Goal: Information Seeking & Learning: Learn about a topic

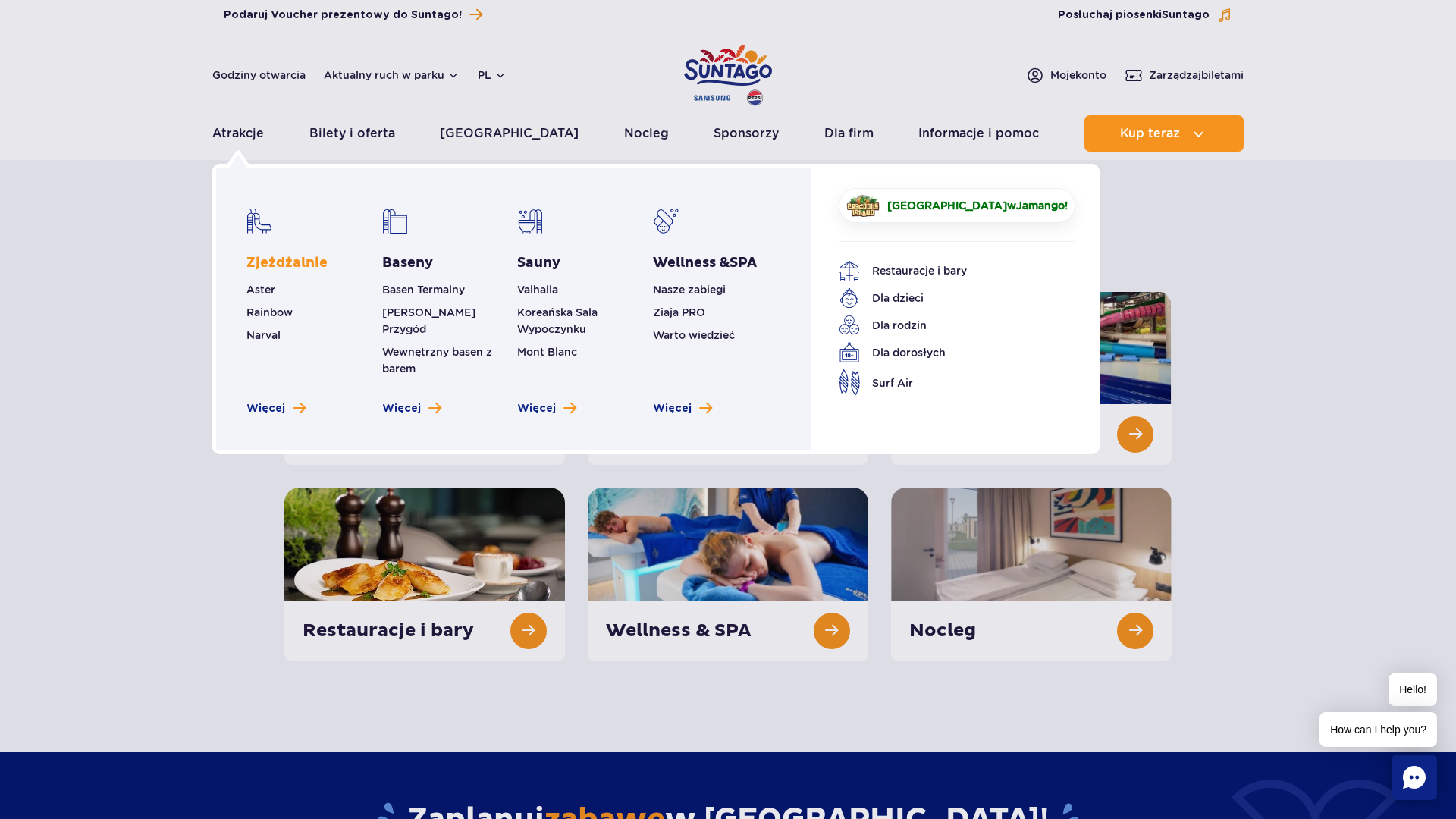
click at [284, 256] on link "Zjeżdżalnie" at bounding box center [287, 263] width 82 height 18
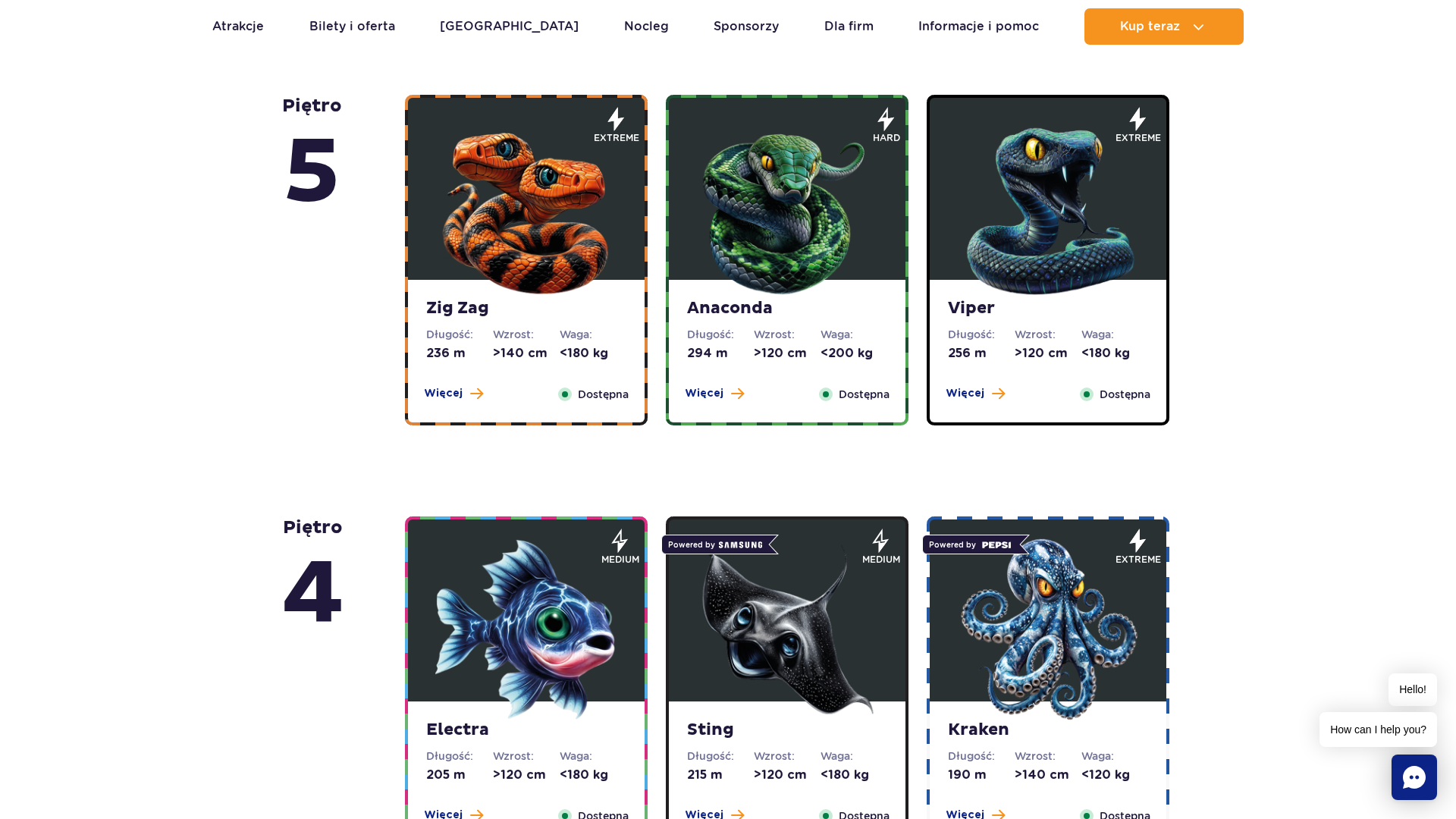
scroll to position [910, 0]
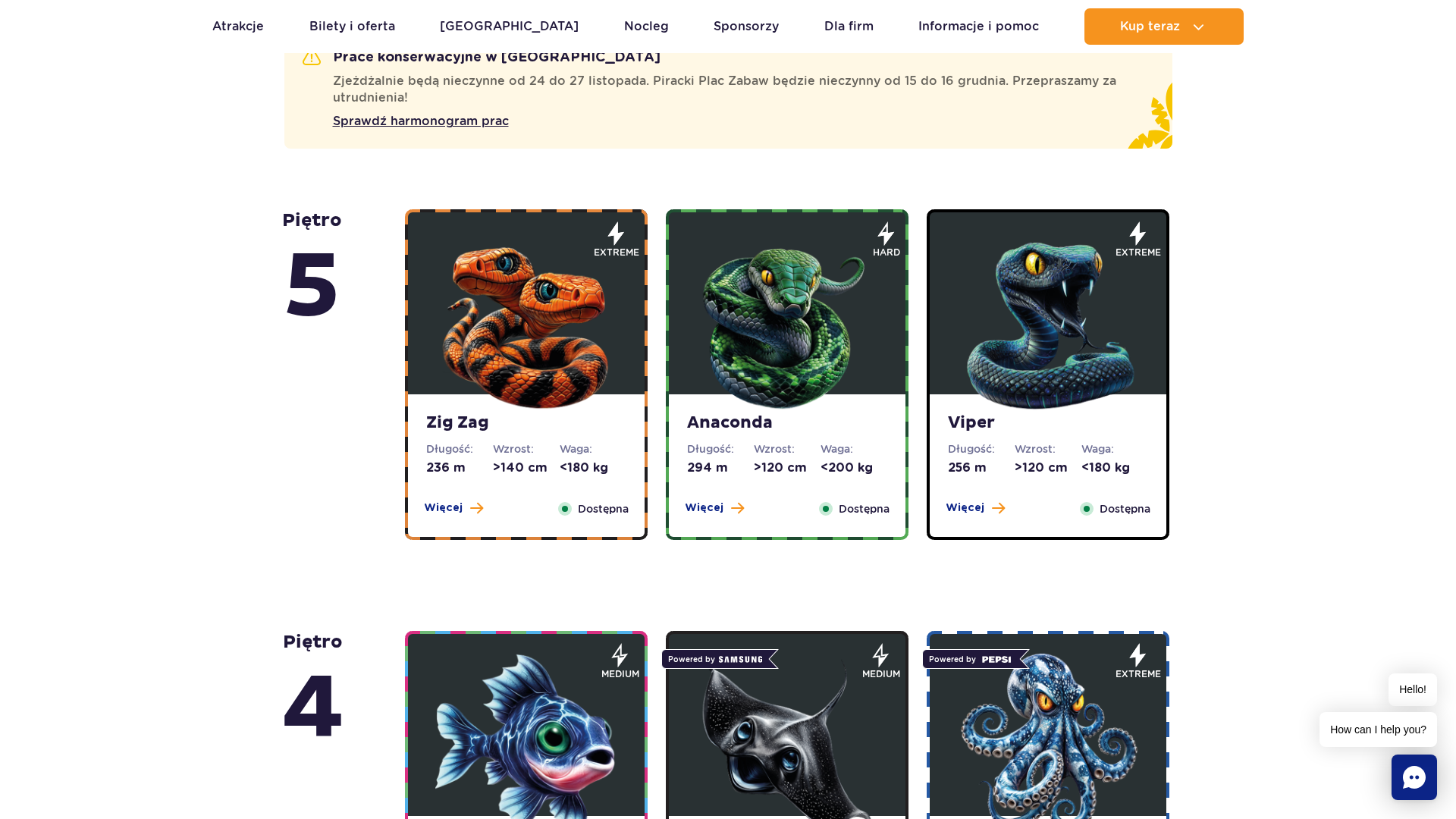
click at [1035, 453] on dt "Wzrost:" at bounding box center [1047, 449] width 66 height 15
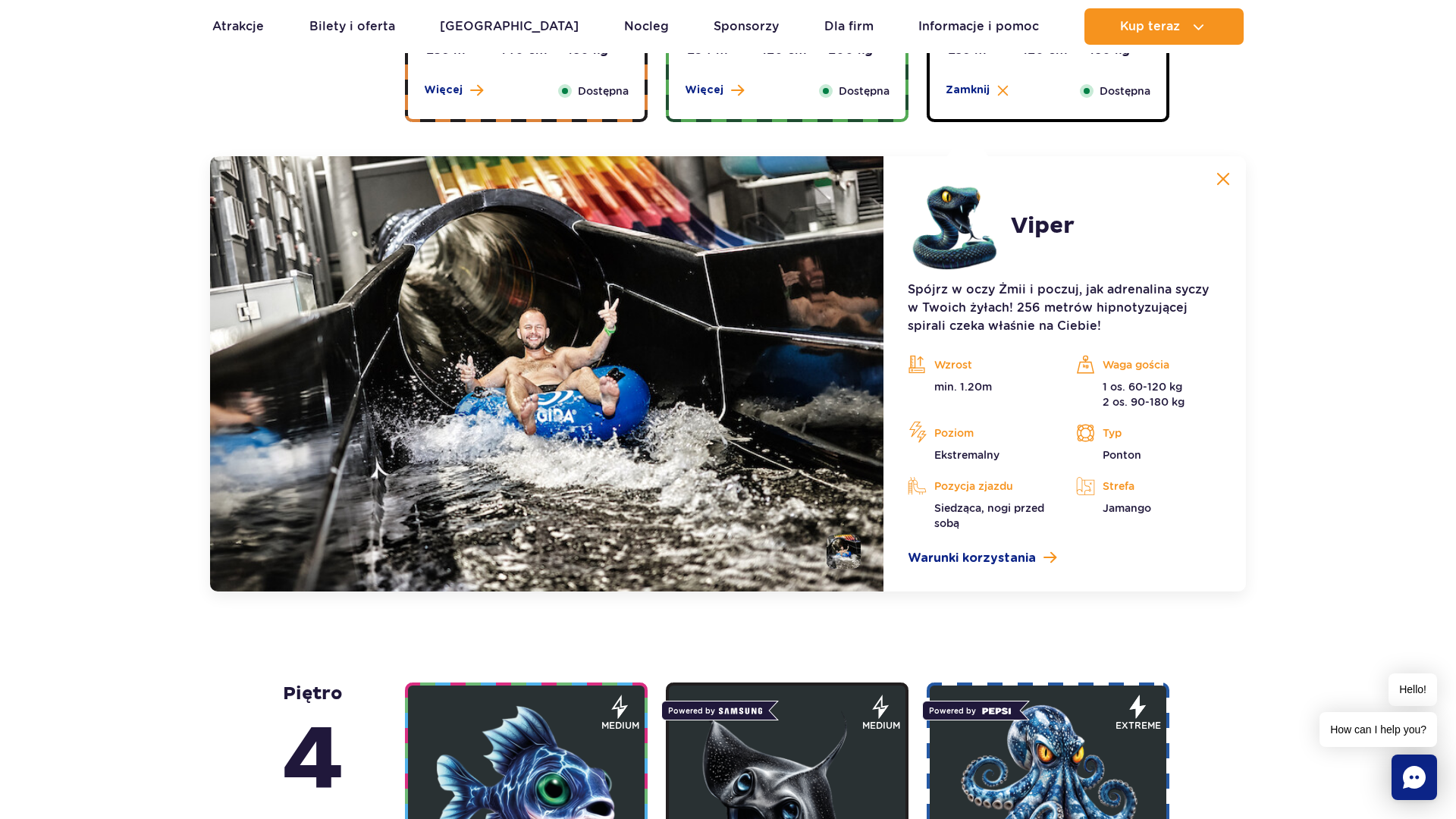
scroll to position [1393, 0]
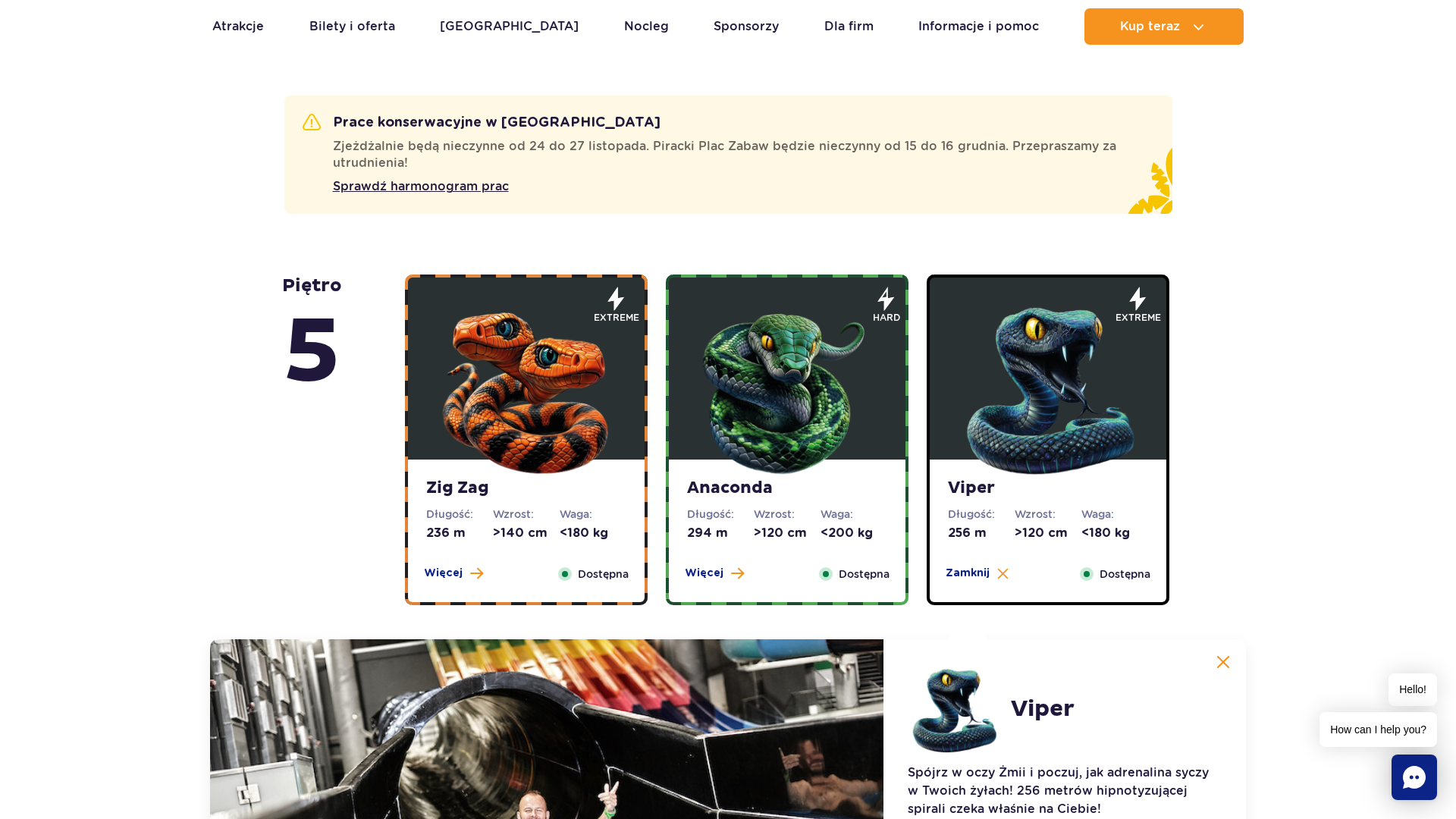
click at [584, 522] on dl "Waga: <180 kg" at bounding box center [593, 523] width 66 height 35
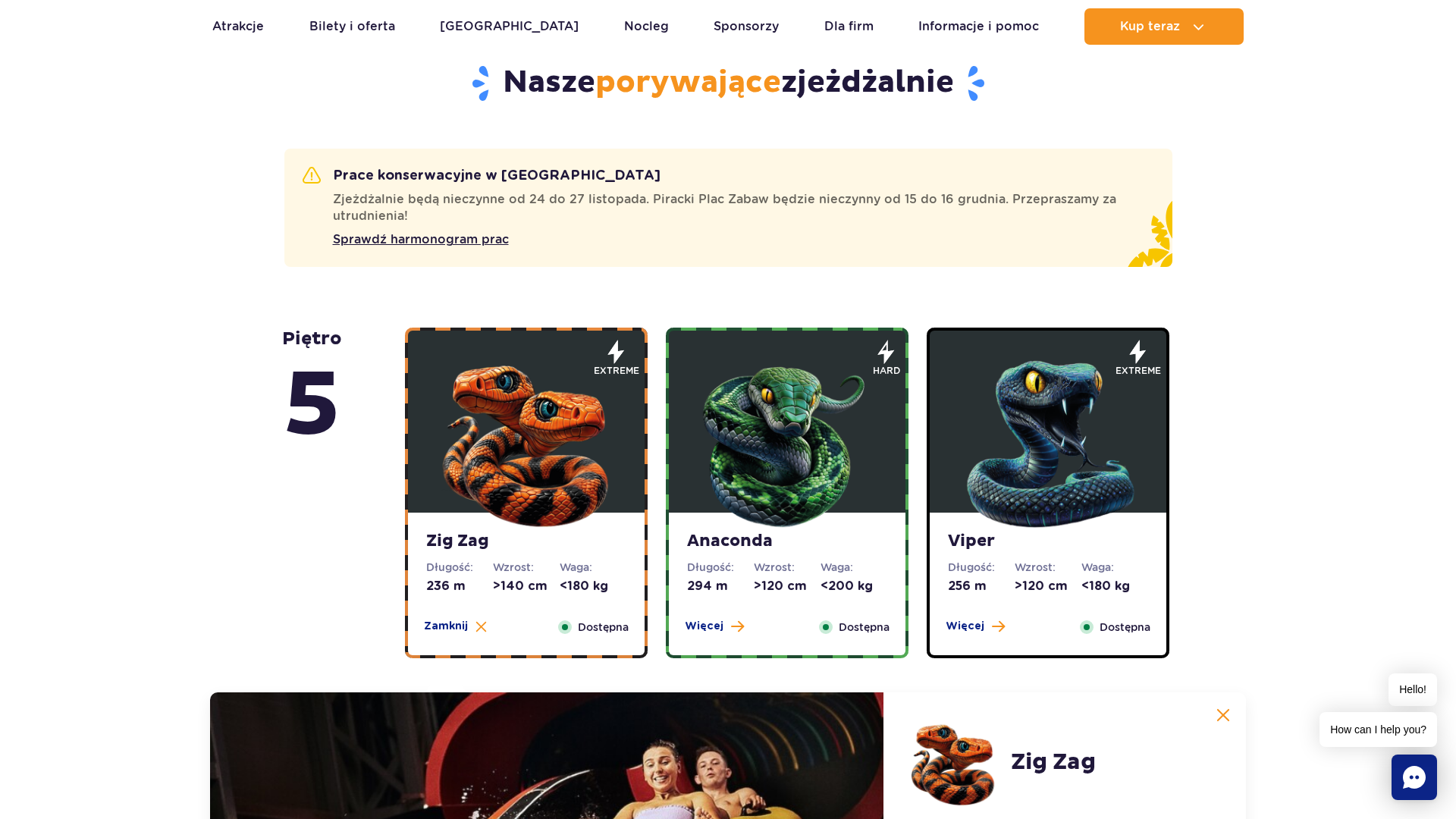
click at [721, 478] on img at bounding box center [787, 440] width 182 height 182
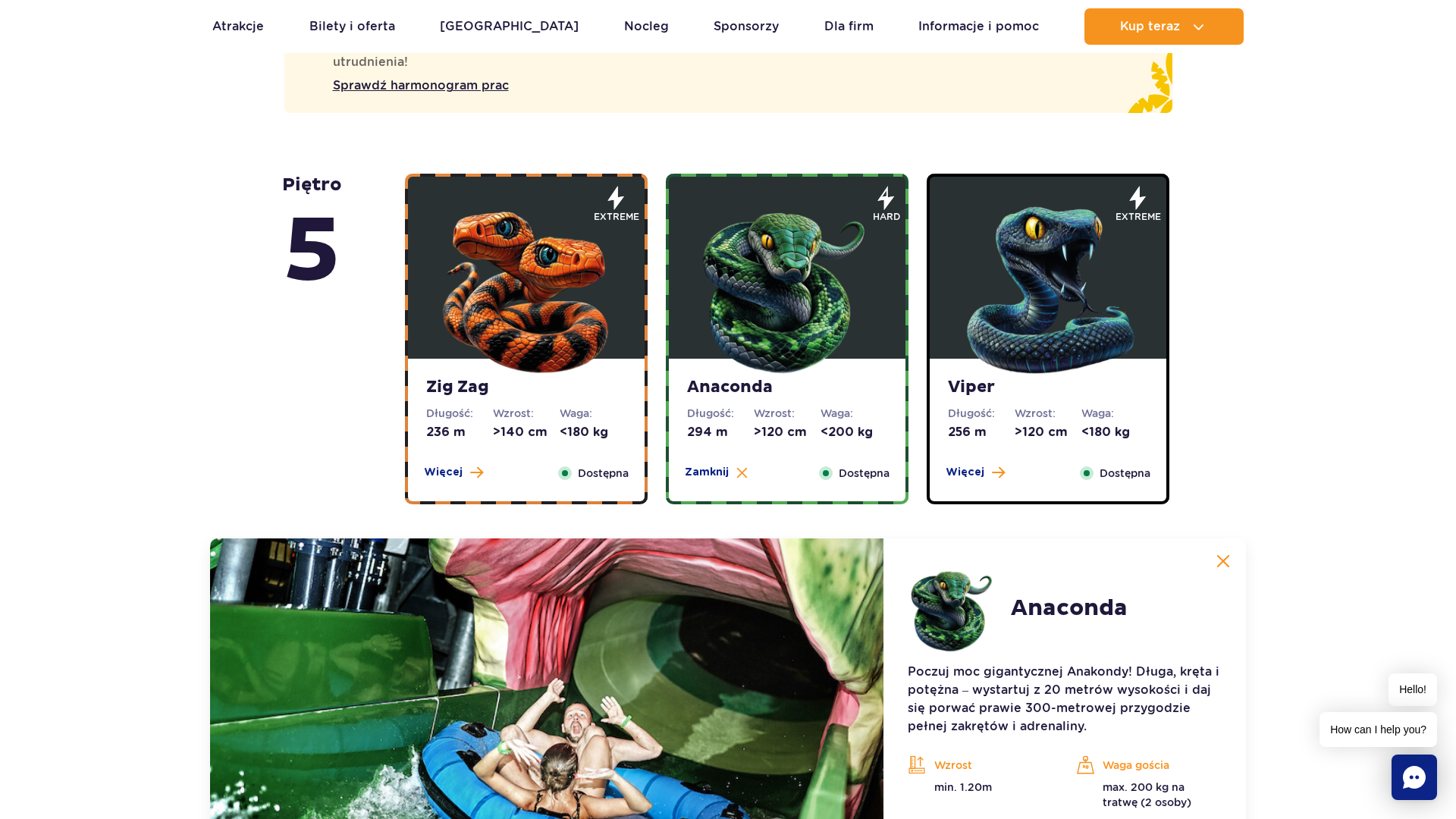
click at [984, 374] on img at bounding box center [1047, 286] width 182 height 182
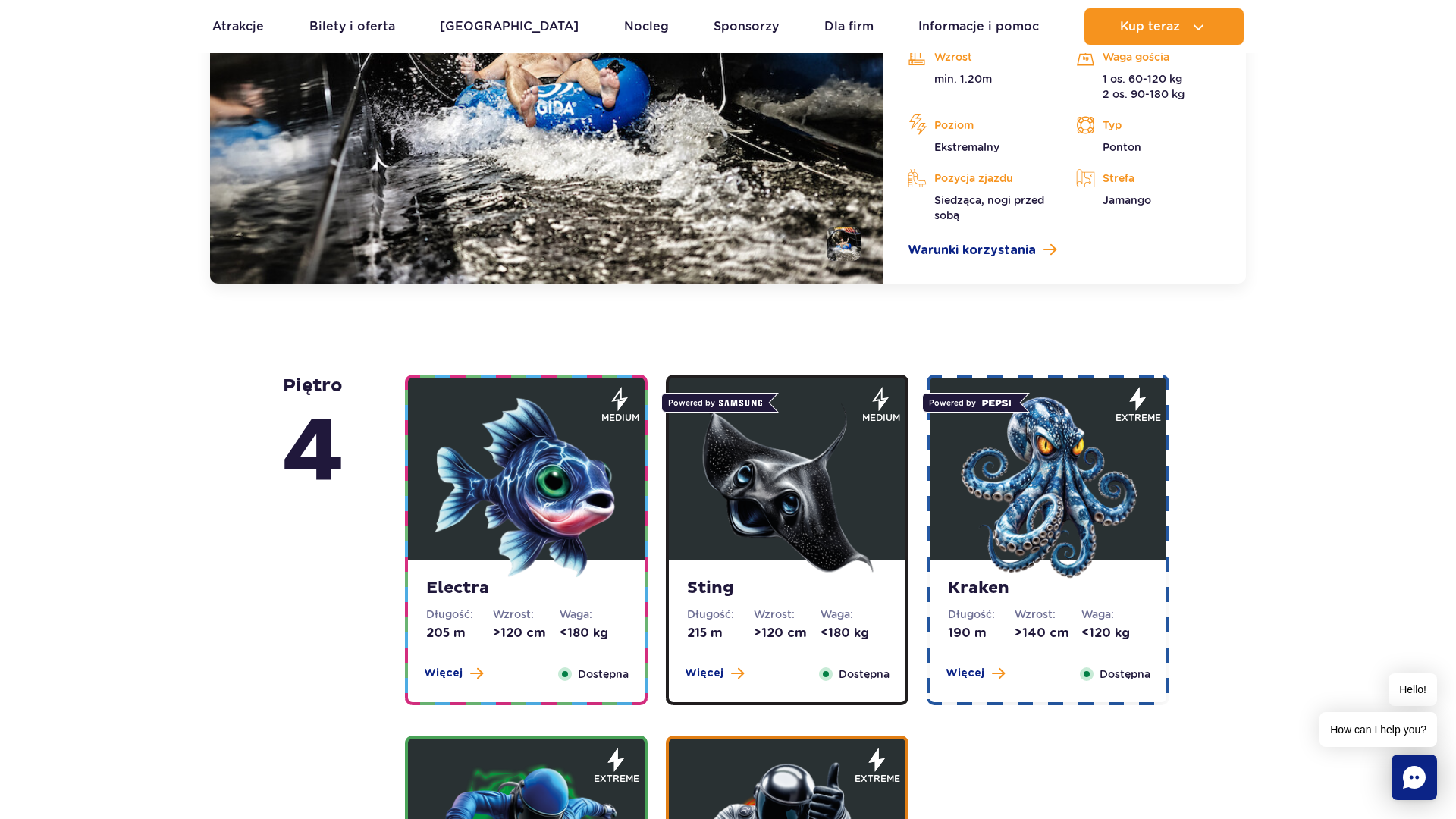
scroll to position [1658, 0]
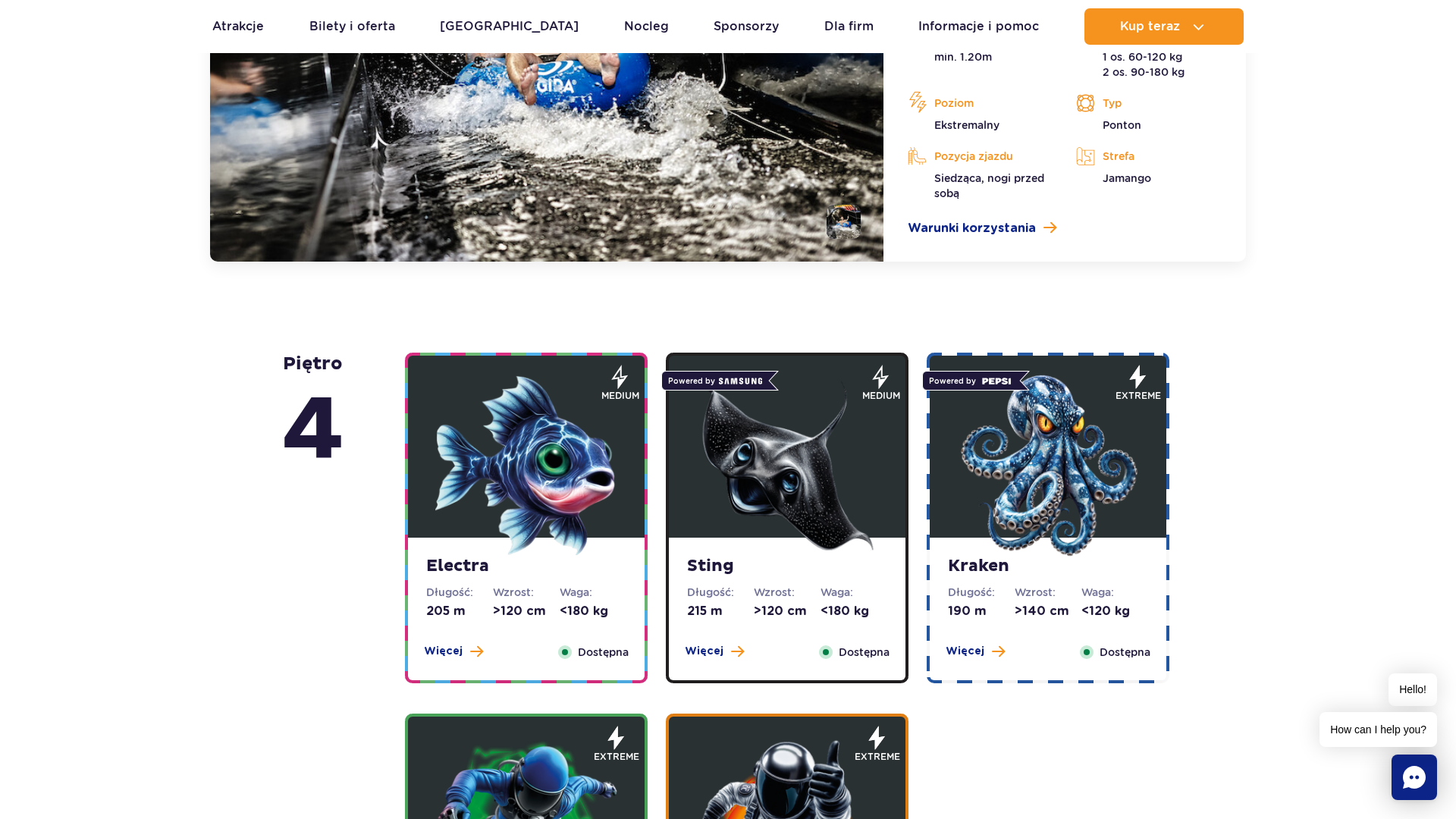
click at [550, 562] on strong "Electra" at bounding box center [526, 566] width 200 height 22
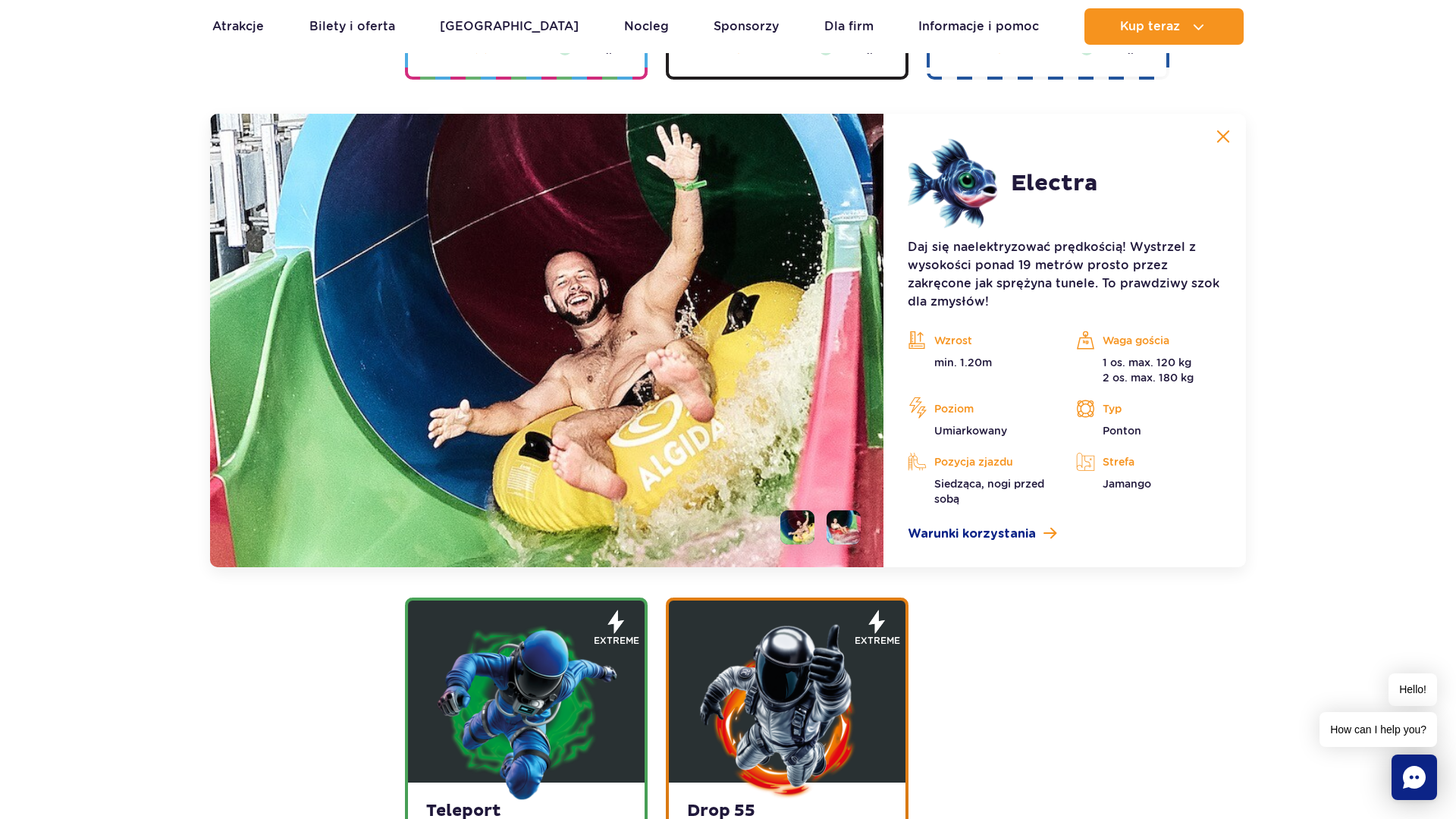
scroll to position [1815, 0]
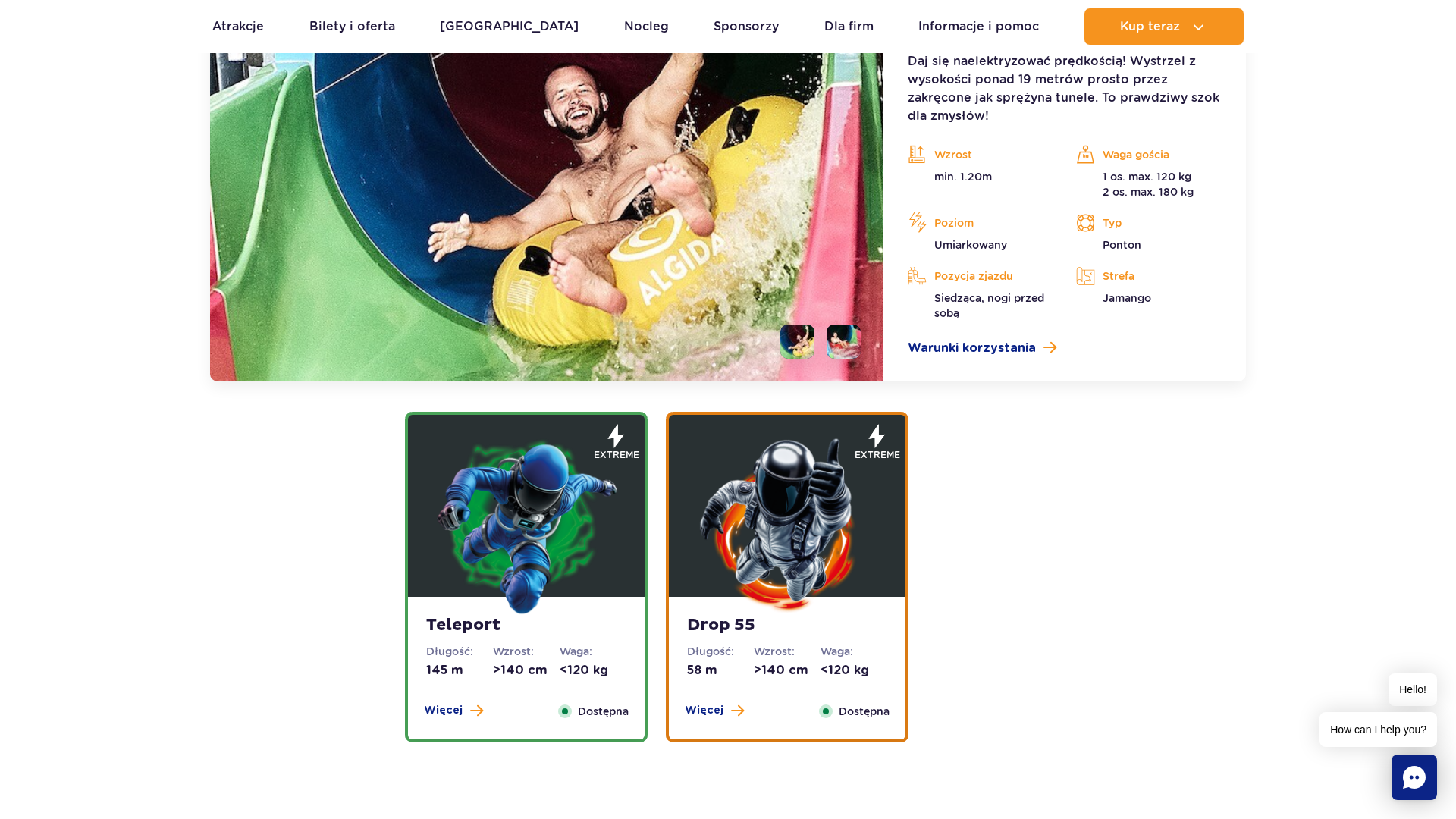
click at [534, 582] on img at bounding box center [526, 524] width 182 height 182
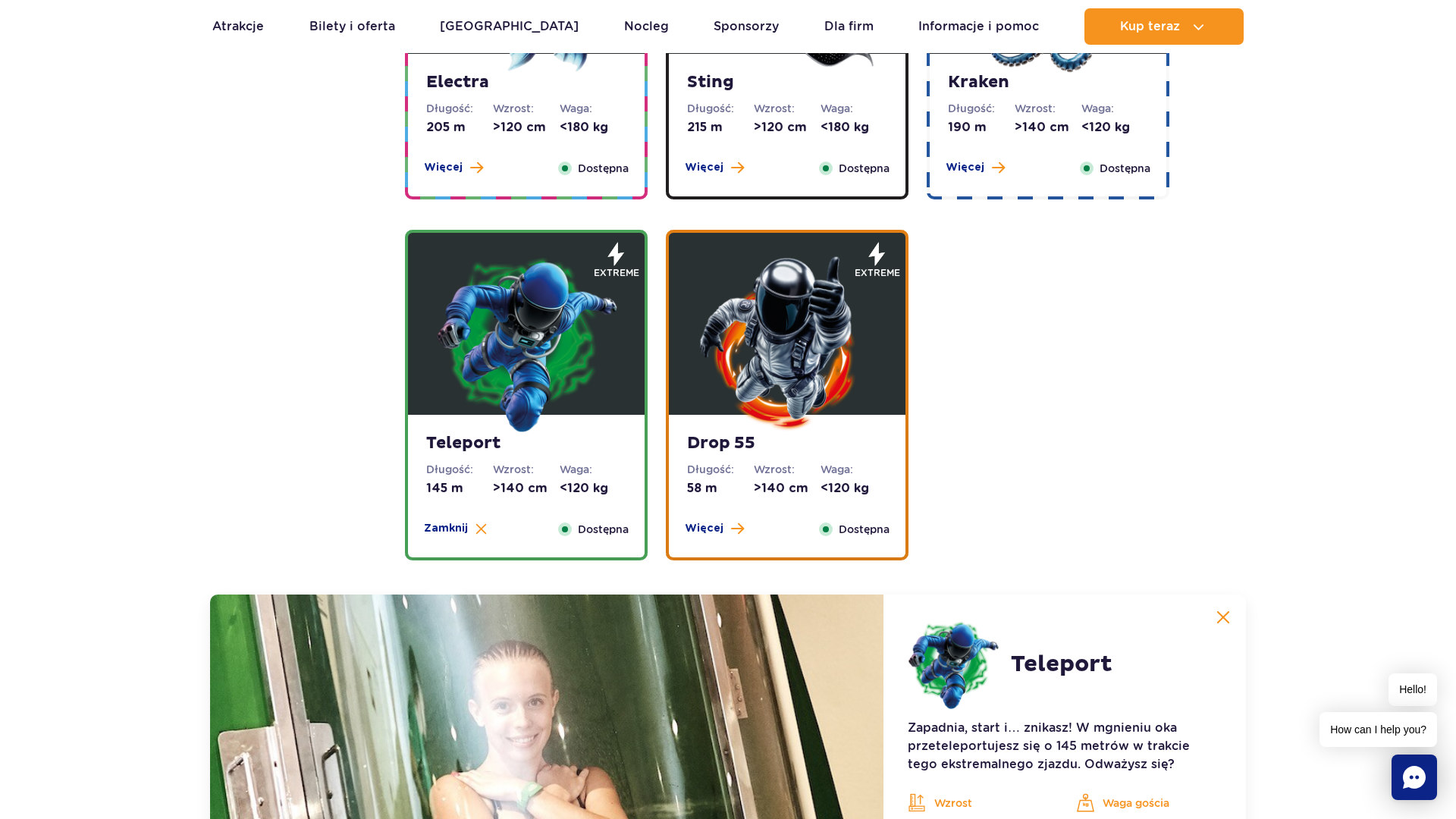
scroll to position [1672, 0]
click at [804, 427] on img at bounding box center [787, 342] width 182 height 182
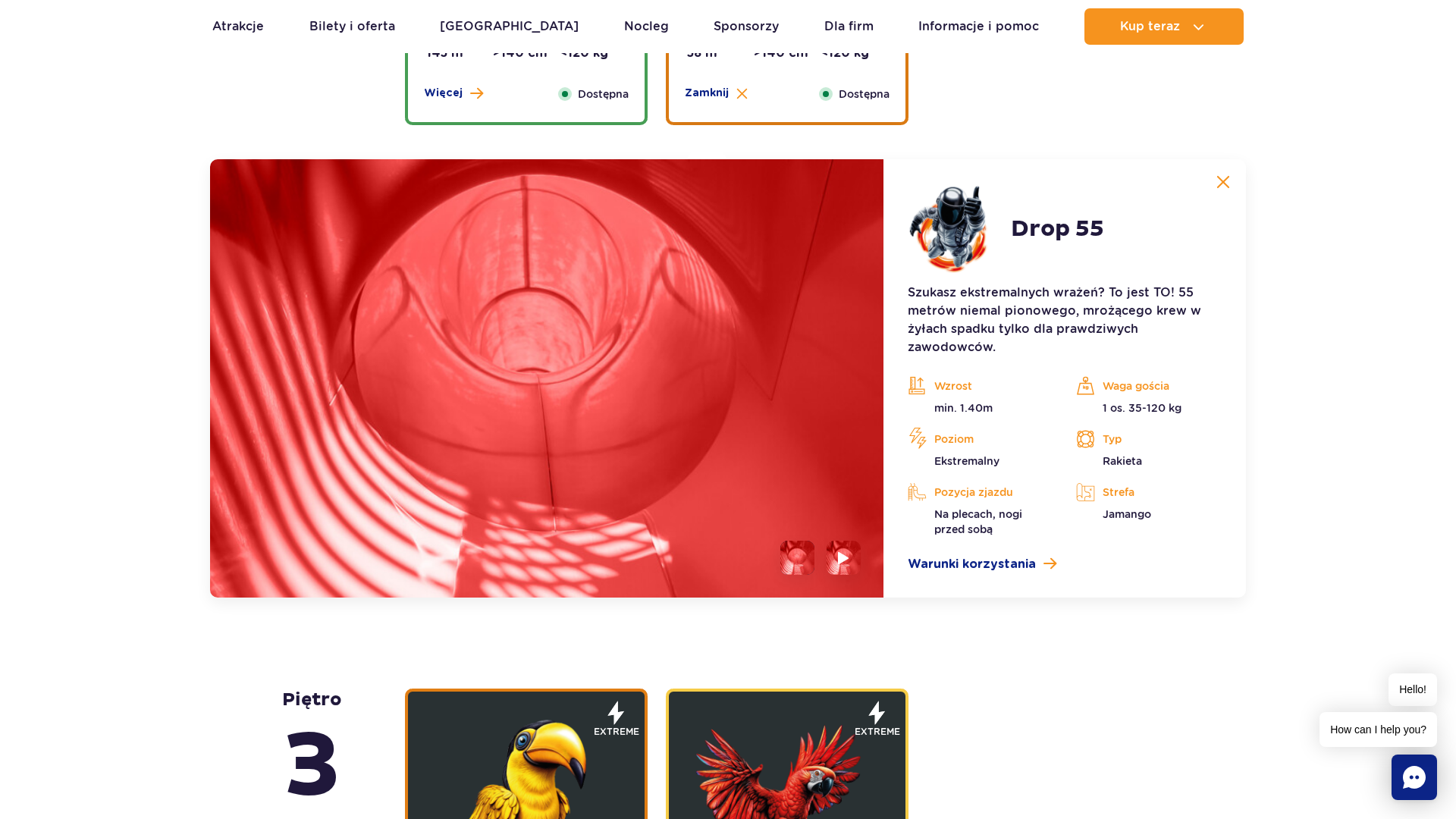
scroll to position [2176, 0]
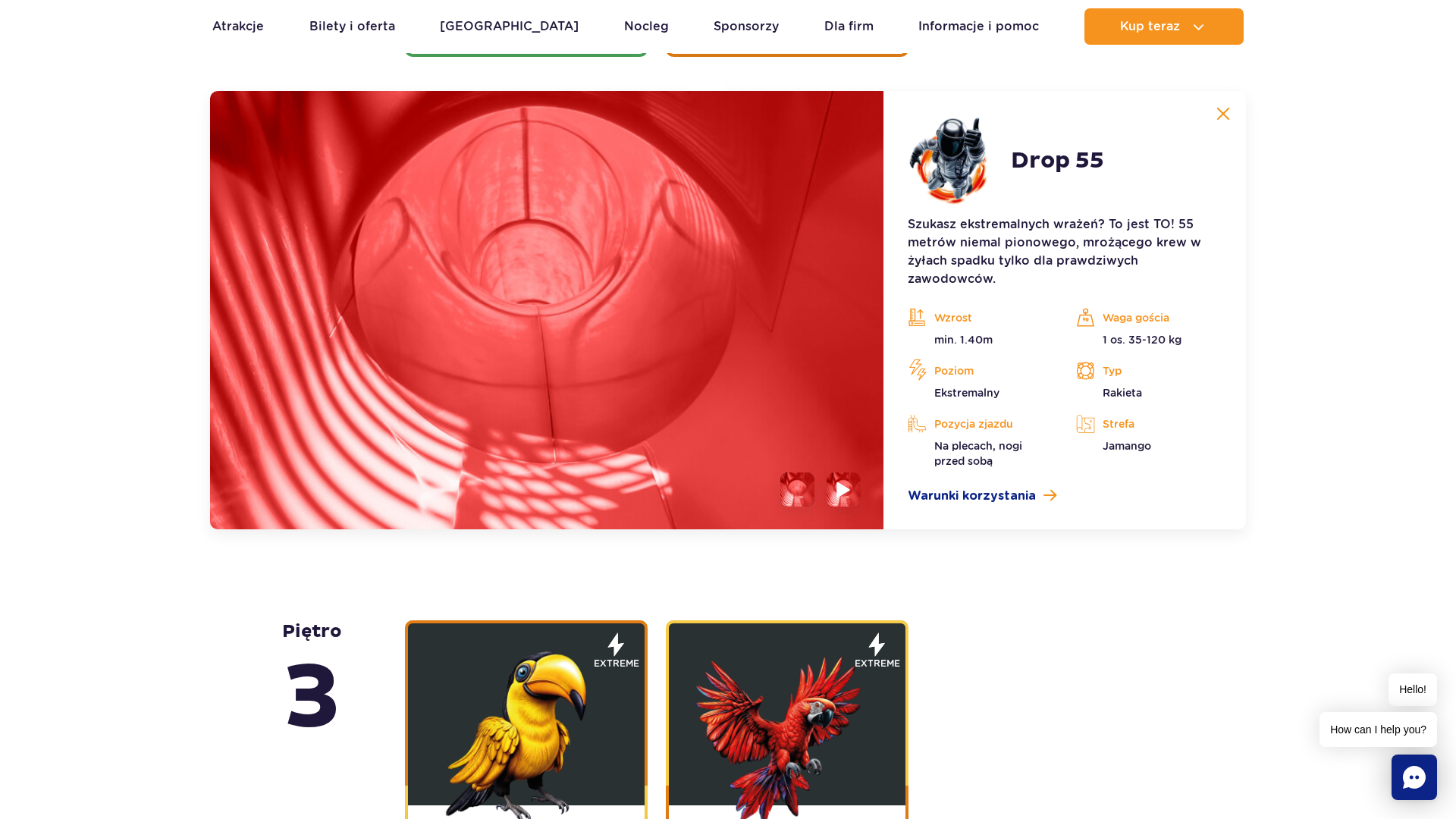
click at [842, 491] on img at bounding box center [843, 489] width 14 height 17
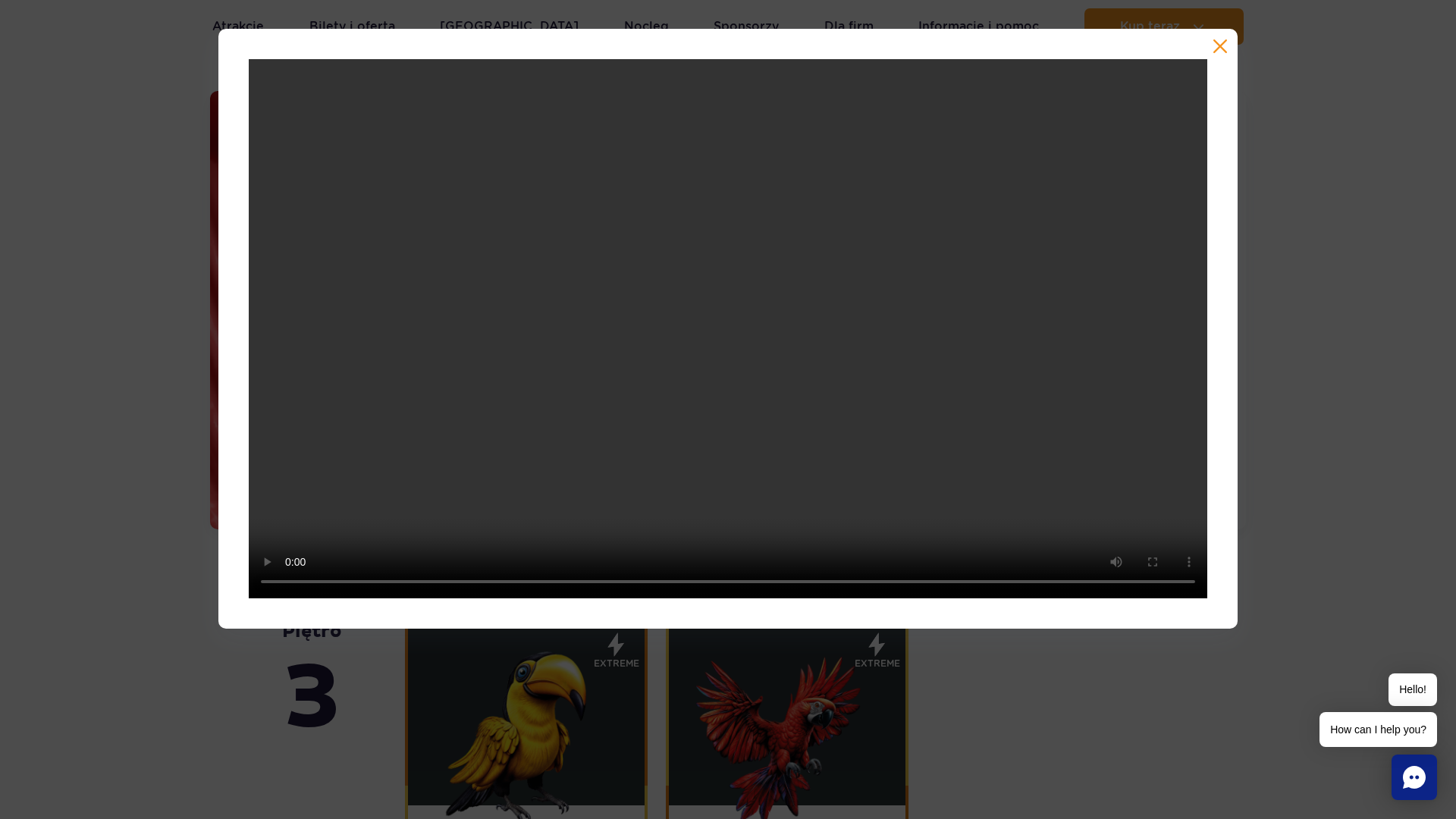
click at [1348, 442] on div at bounding box center [728, 328] width 1456 height 599
click at [1221, 48] on button "button" at bounding box center [1219, 46] width 15 height 15
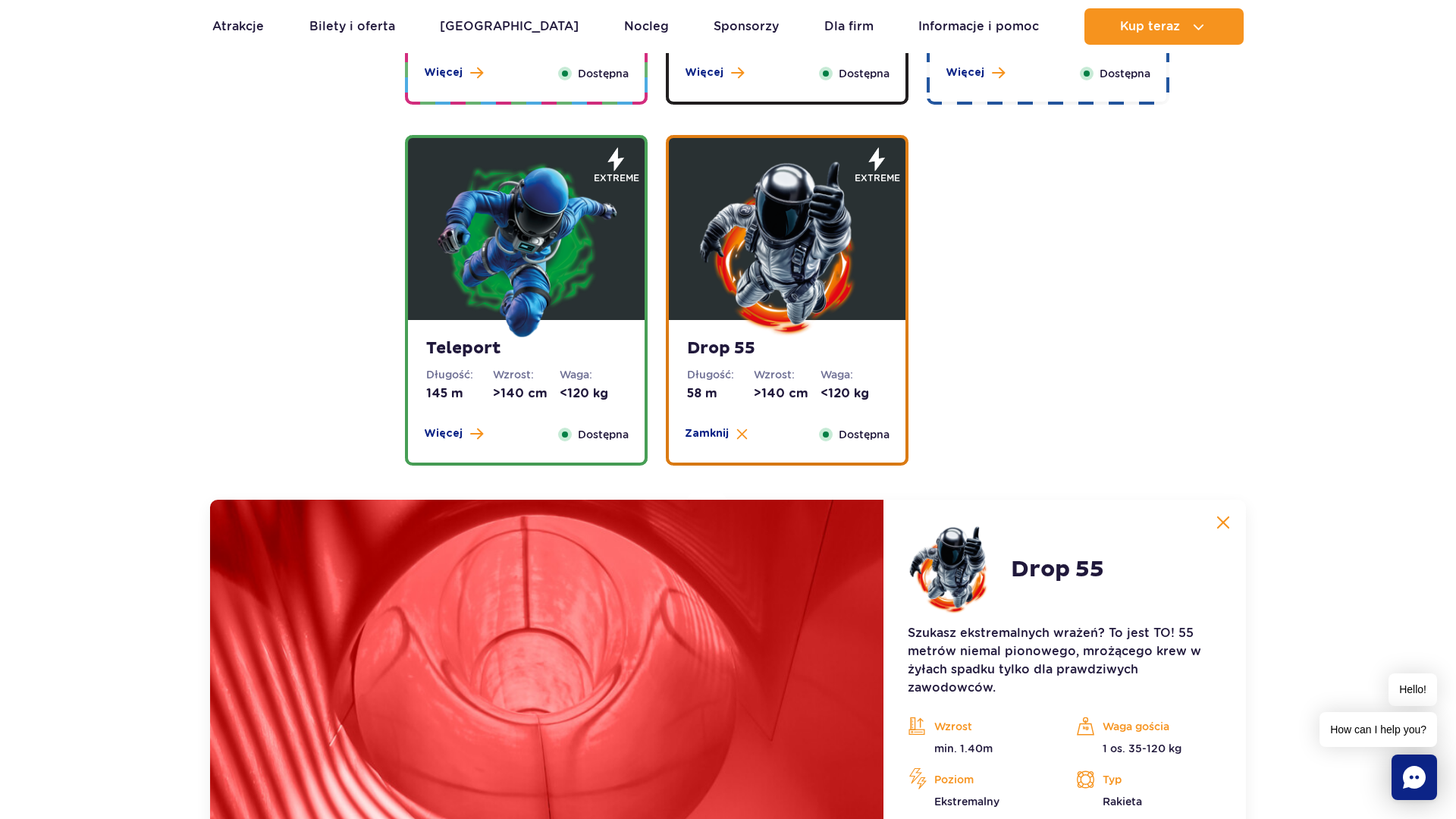
click at [501, 287] on img at bounding box center [526, 247] width 182 height 182
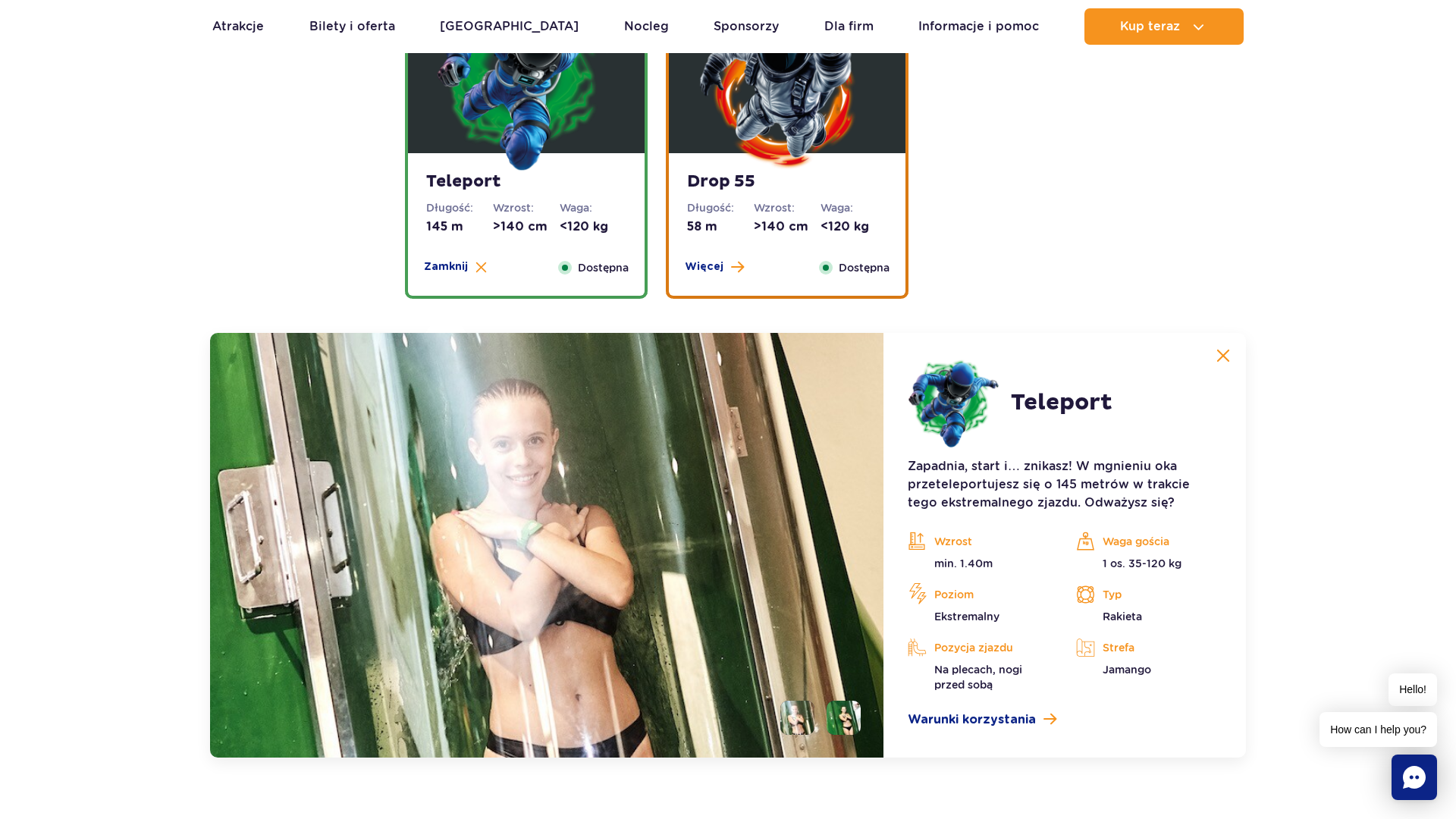
scroll to position [1967, 0]
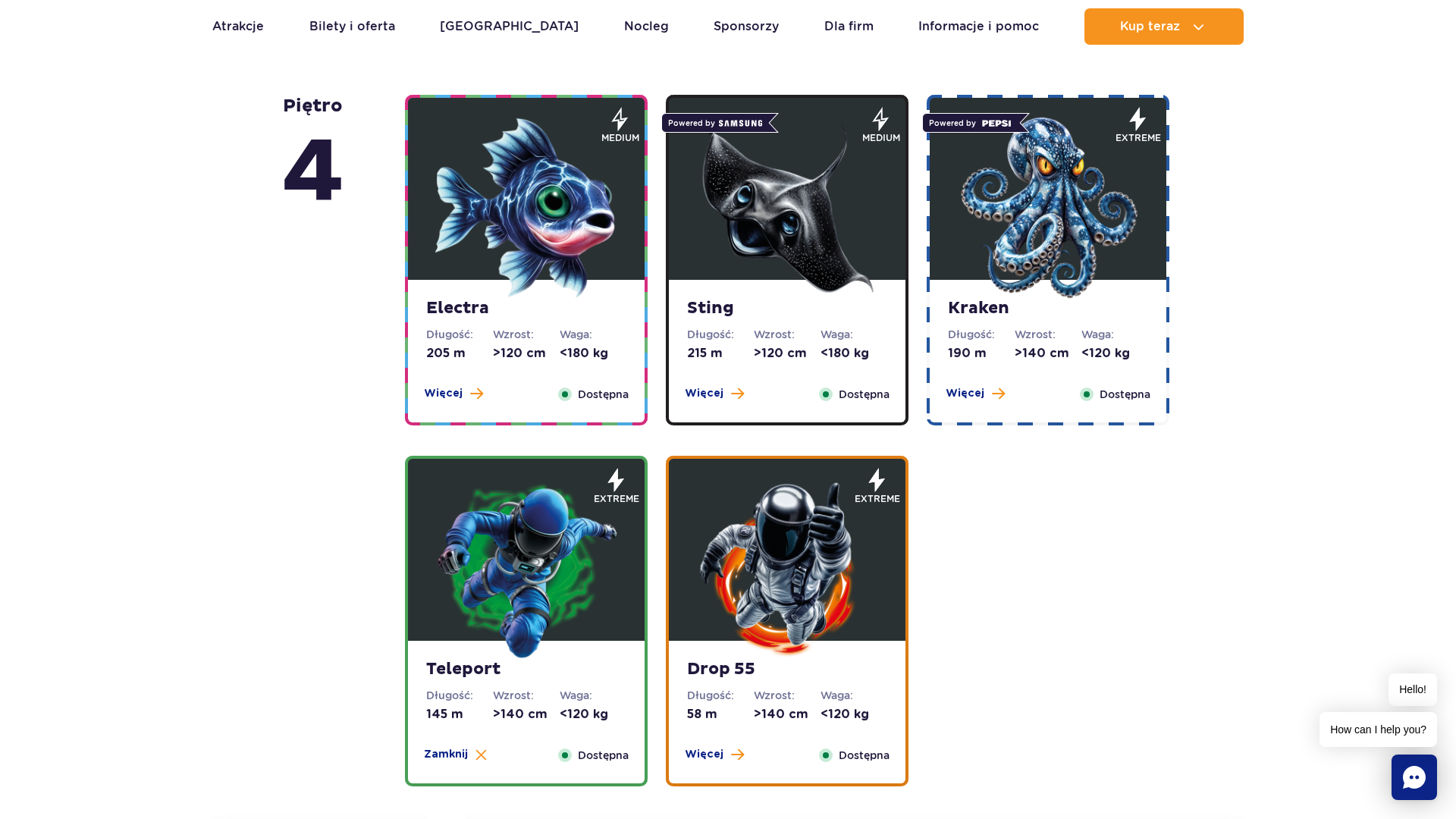
click at [772, 277] on img at bounding box center [787, 207] width 182 height 182
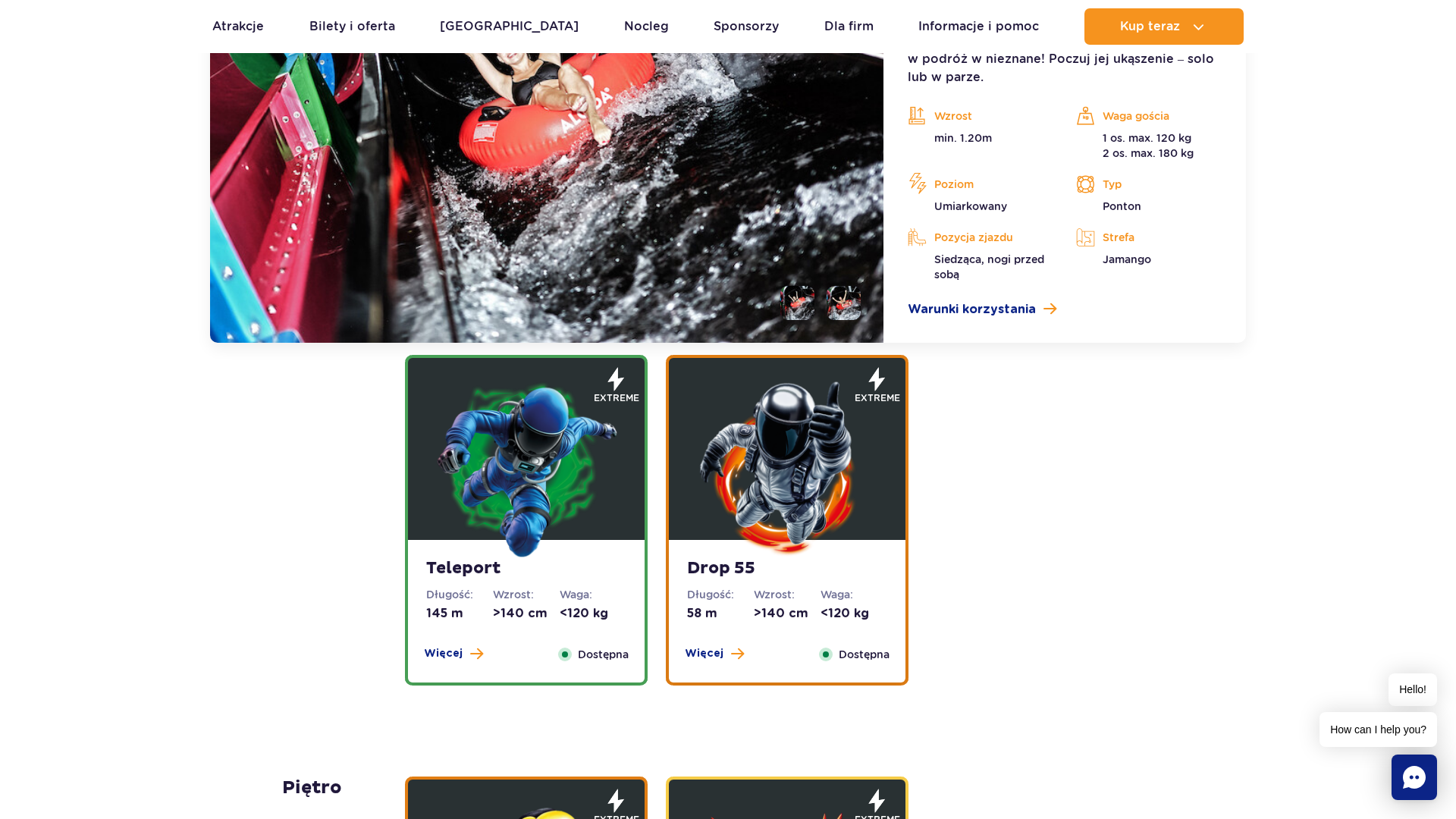
scroll to position [2025, 1]
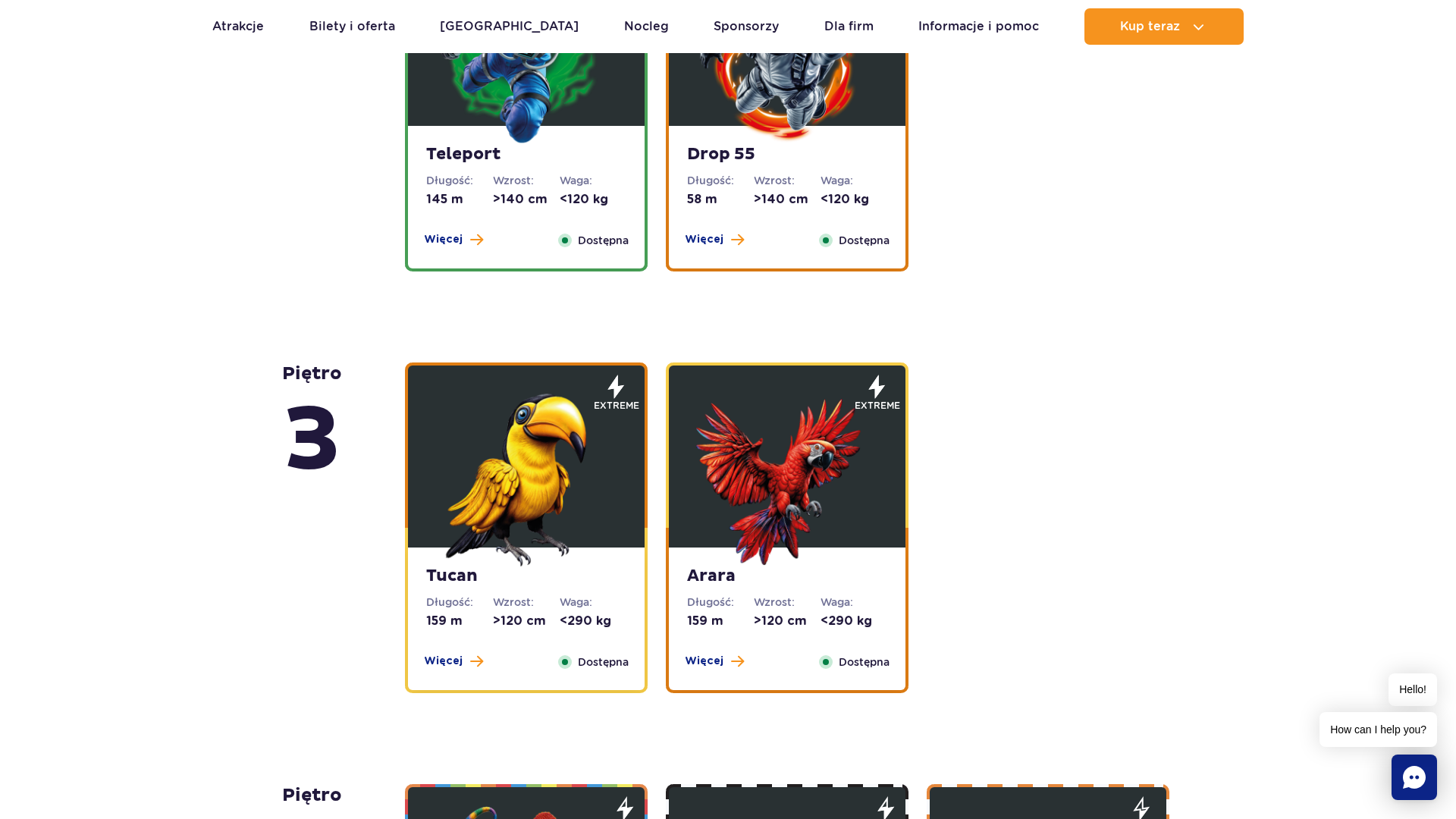
click at [564, 456] on img at bounding box center [526, 475] width 182 height 182
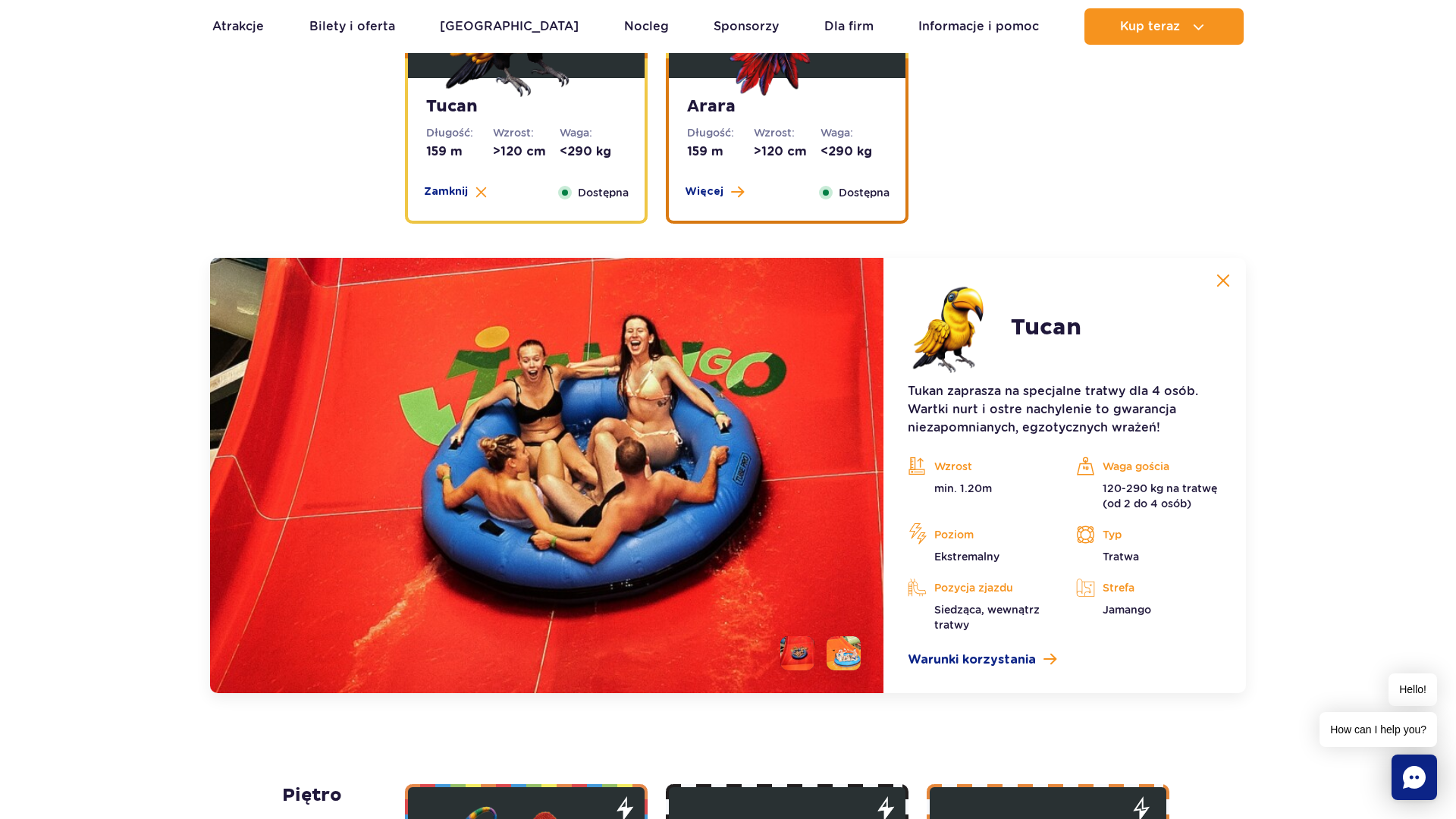
scroll to position [2598, 0]
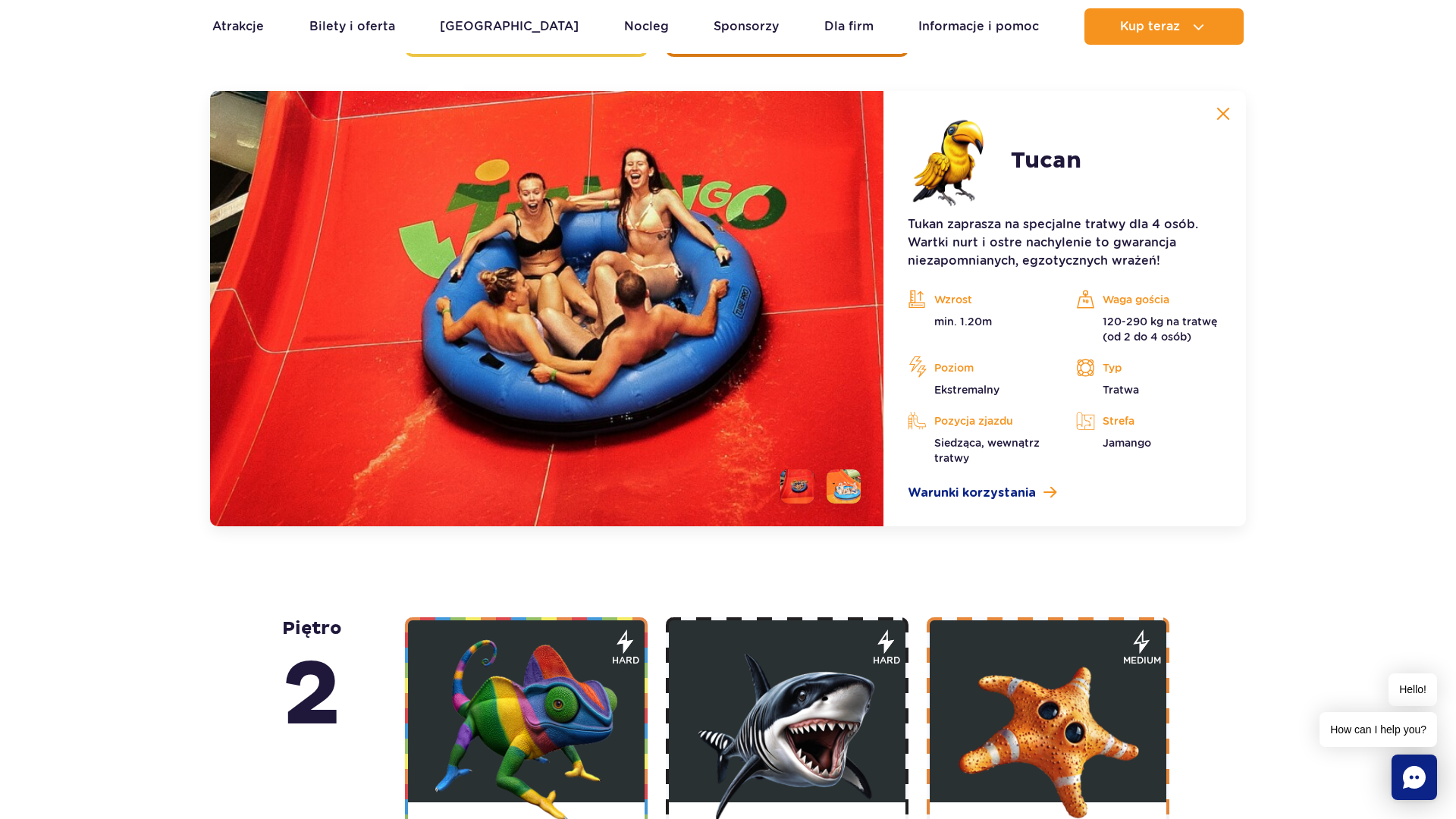
click at [842, 479] on li at bounding box center [843, 487] width 34 height 34
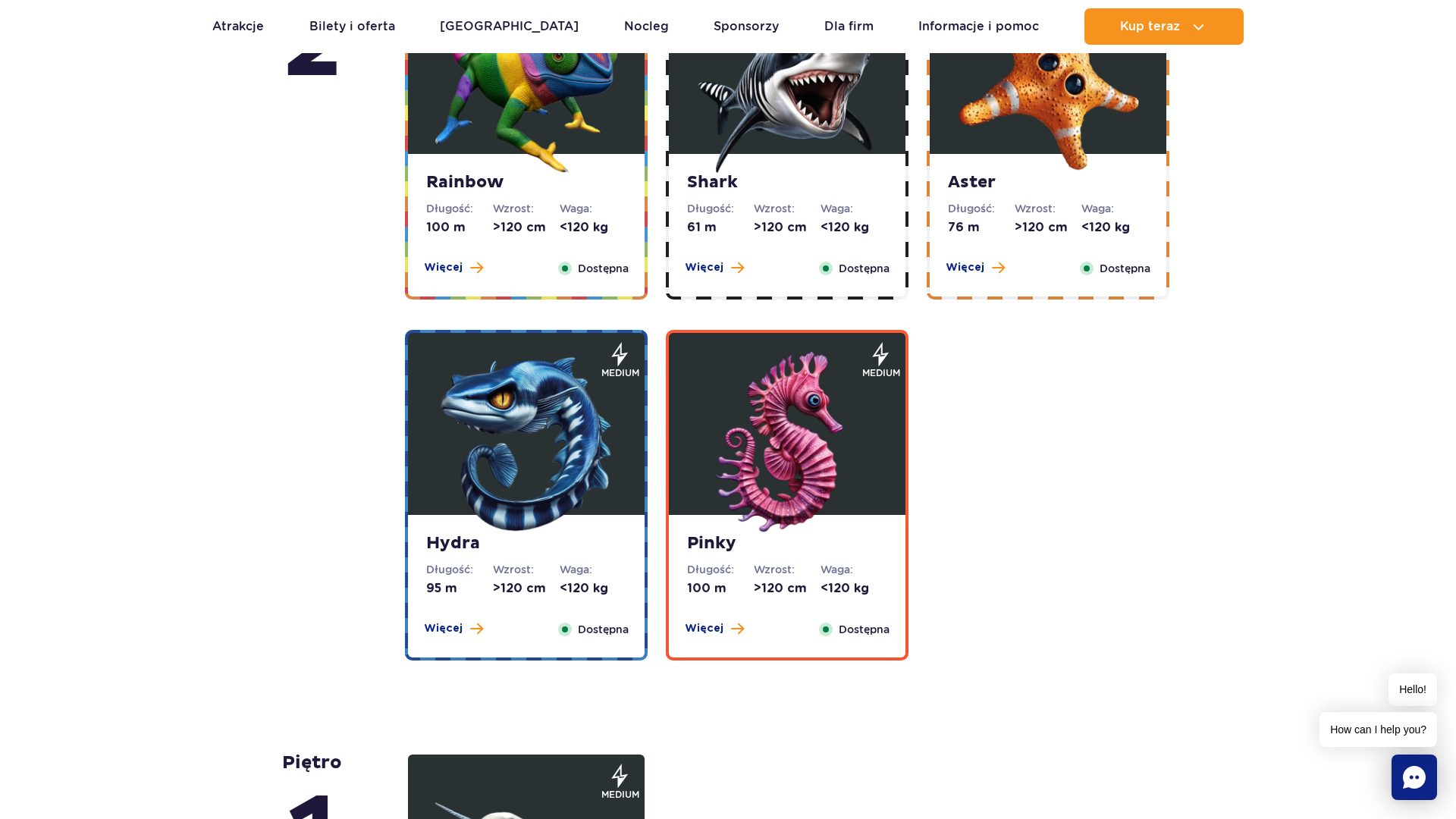
click at [806, 505] on img at bounding box center [787, 443] width 182 height 182
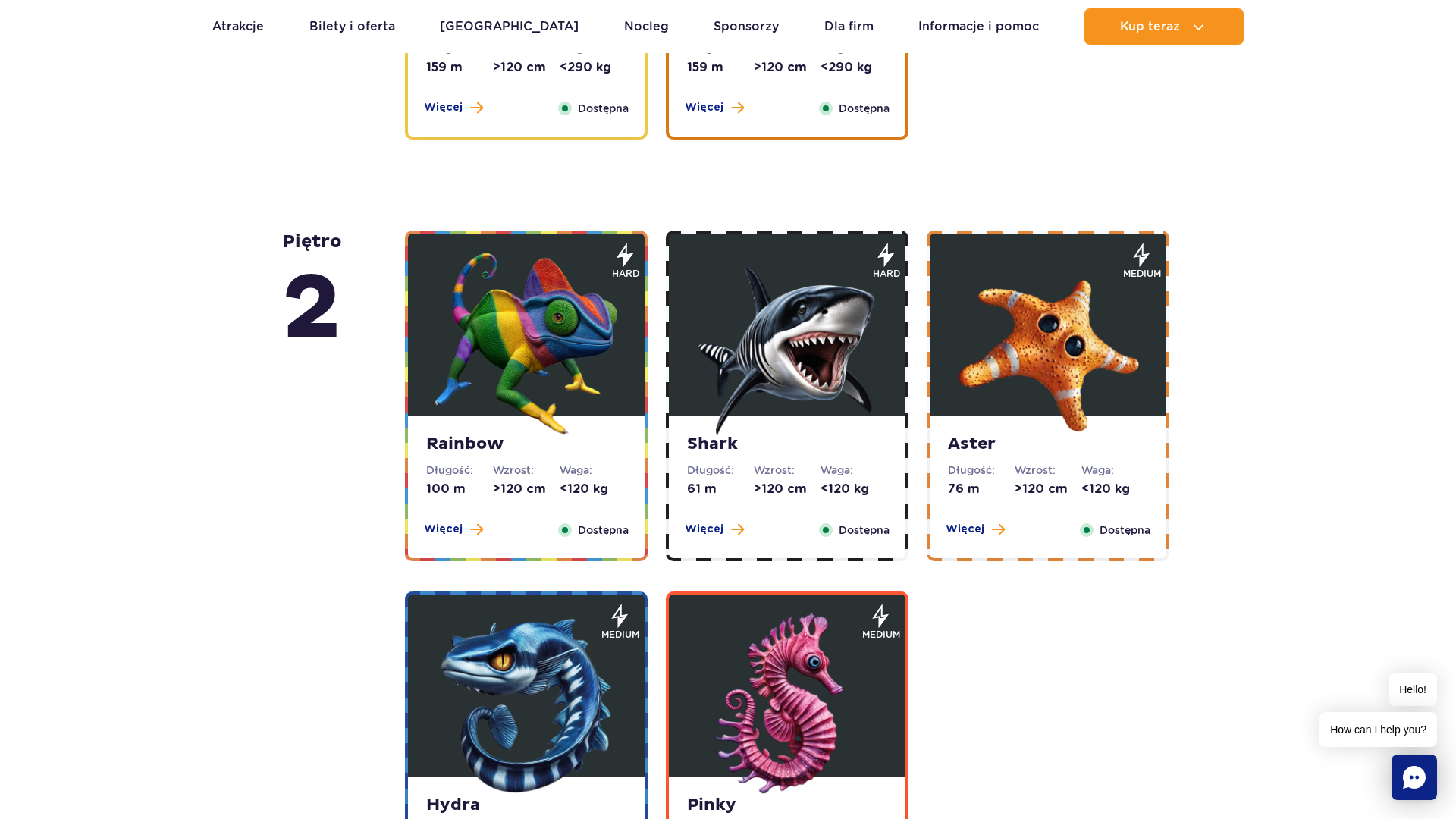
scroll to position [2523, 0]
